Goal: Navigation & Orientation: Find specific page/section

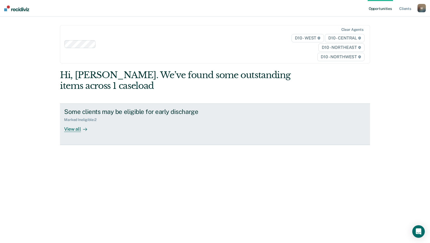
click at [75, 128] on div "View all" at bounding box center [78, 127] width 29 height 10
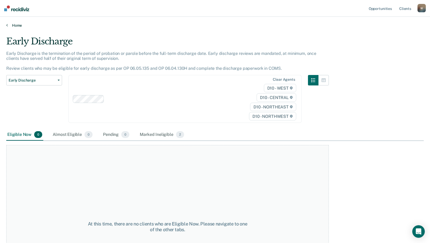
click at [19, 25] on link "Home" at bounding box center [215, 25] width 418 height 5
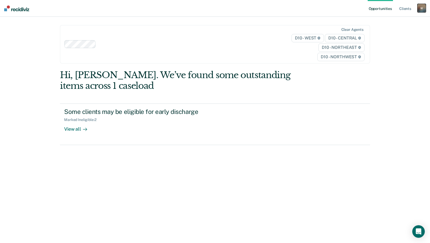
click at [425, 9] on div "W" at bounding box center [422, 8] width 8 height 8
click at [385, 35] on link "Log Out" at bounding box center [401, 34] width 42 height 4
